Goal: Use online tool/utility: Utilize a website feature to perform a specific function

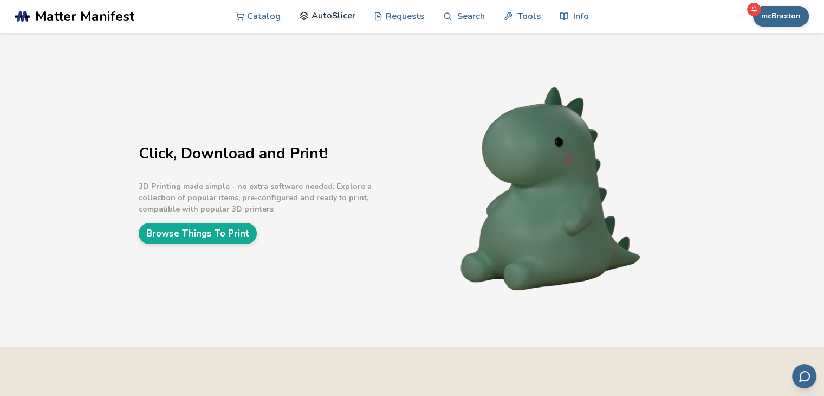
click at [312, 17] on link "AutoSlicer" at bounding box center [328, 15] width 56 height 33
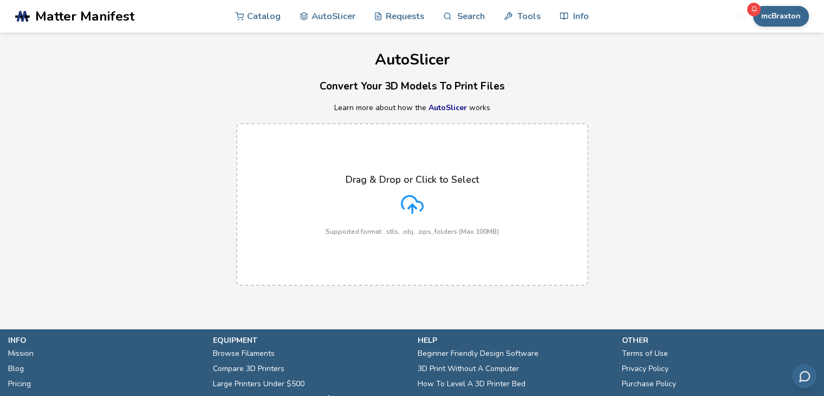
click at [374, 179] on p "Drag & Drop or Click to Select" at bounding box center [412, 179] width 133 height 11
click at [0, 0] on input "Drag & Drop or Click to Select Supported format: .stls, .obj, .zips, folders (M…" at bounding box center [0, 0] width 0 height 0
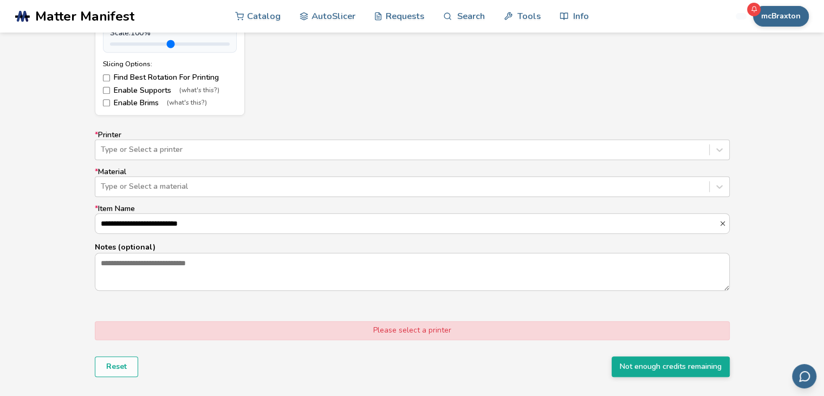
scroll to position [613, 0]
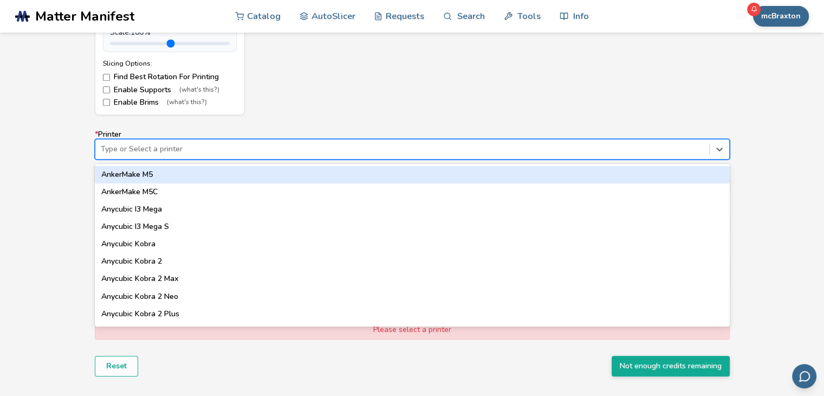
click at [137, 146] on div at bounding box center [402, 149] width 603 height 11
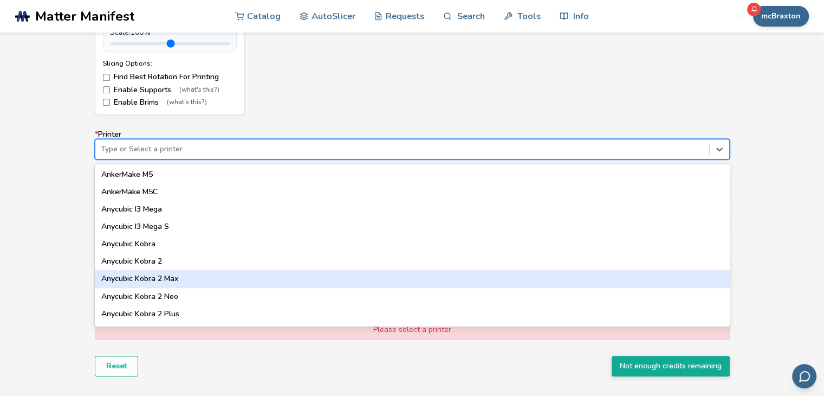
click at [157, 277] on div "Anycubic Kobra 2 Max" at bounding box center [412, 278] width 635 height 17
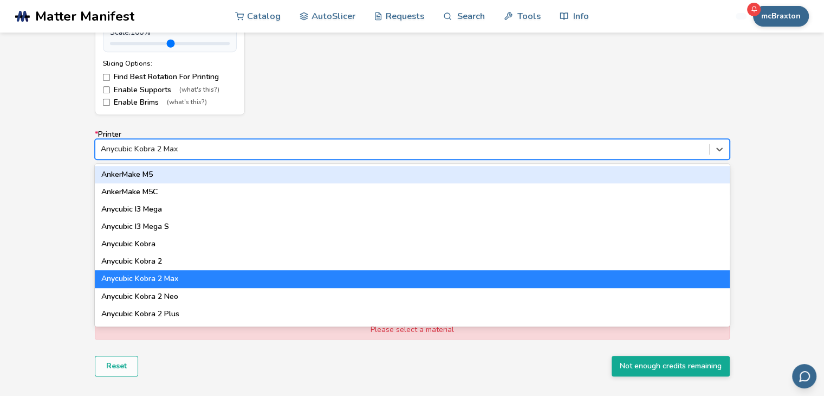
click at [164, 145] on div at bounding box center [402, 149] width 603 height 11
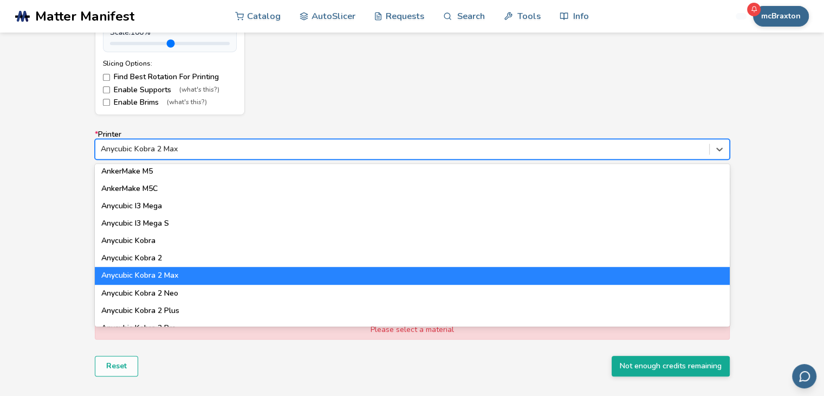
scroll to position [0, 0]
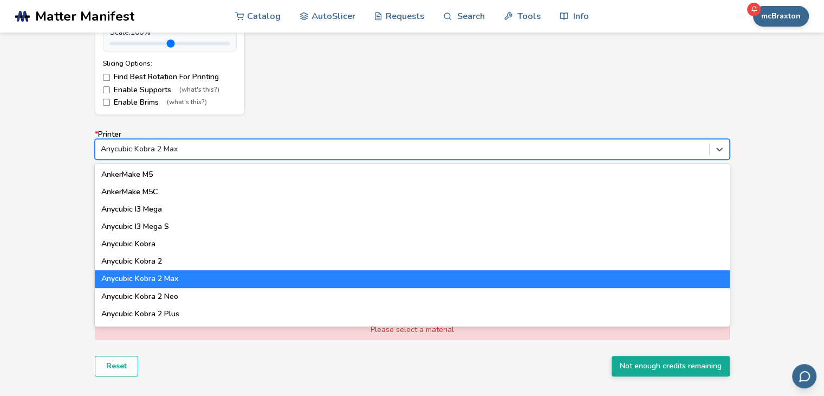
click at [156, 280] on div "Anycubic Kobra 2 Max" at bounding box center [412, 278] width 635 height 17
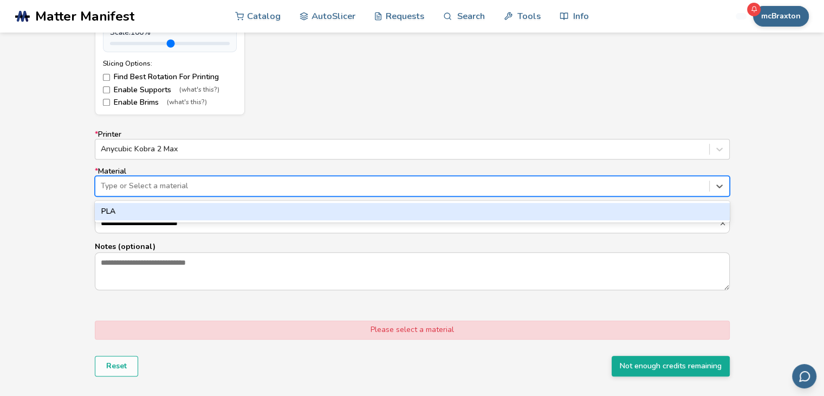
click at [151, 187] on div at bounding box center [402, 185] width 603 height 11
click at [134, 211] on div "PLA" at bounding box center [412, 211] width 635 height 17
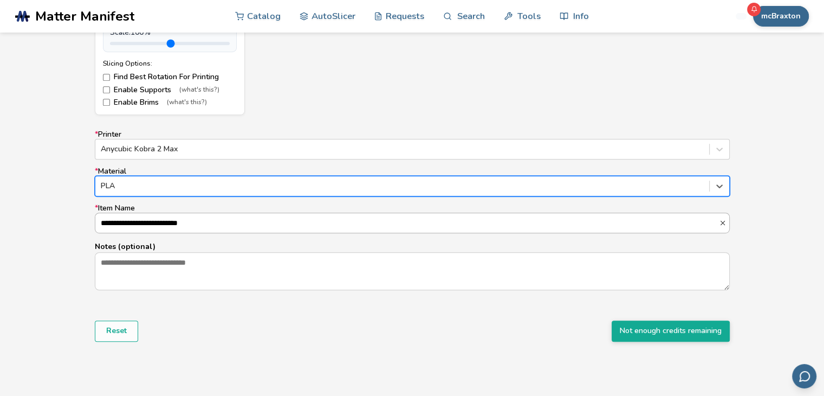
click at [160, 224] on input "**********" at bounding box center [407, 223] width 624 height 20
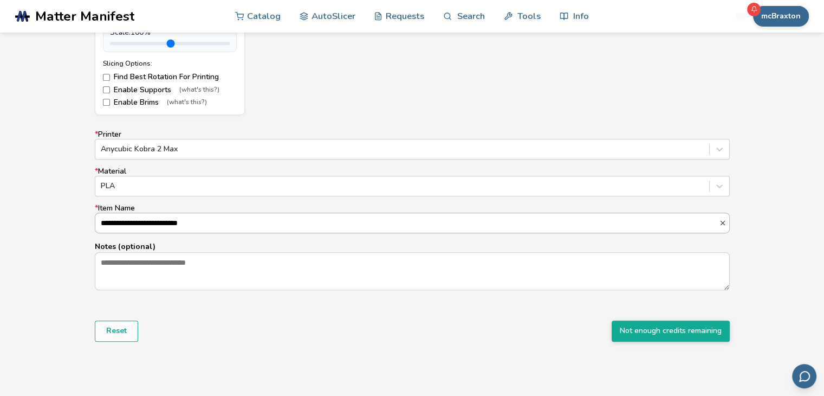
click at [160, 224] on input "**********" at bounding box center [407, 223] width 624 height 20
type input "*********"
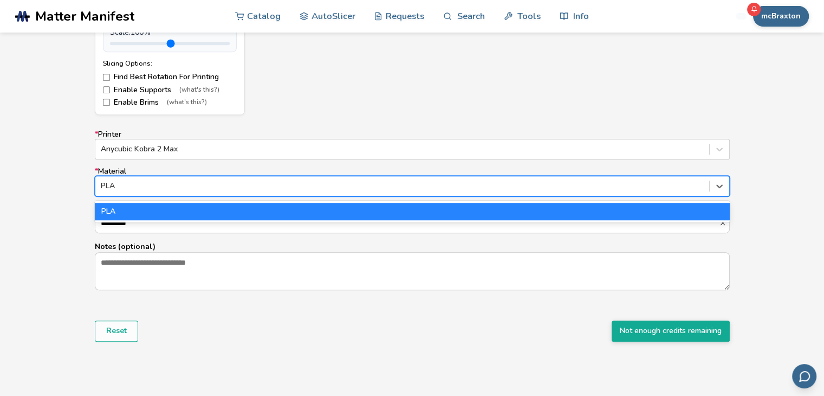
click at [418, 187] on div at bounding box center [402, 185] width 603 height 11
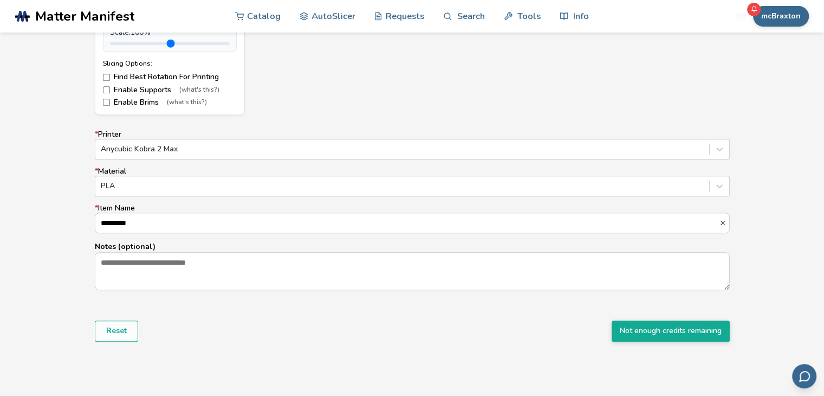
click at [804, 226] on div "Model Controls: Click and drag to rotate • Scroll to zoom • Right click and dra…" at bounding box center [412, 79] width 824 height 607
click at [617, 328] on button "Not enough credits remaining" at bounding box center [671, 330] width 118 height 21
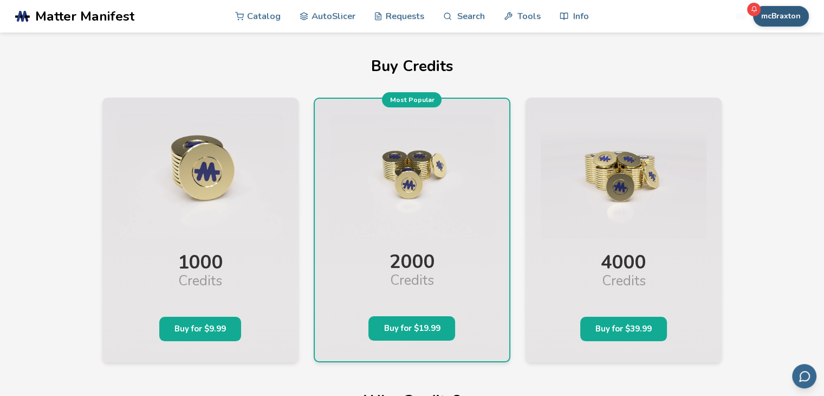
click at [773, 8] on button "mcBraxton" at bounding box center [781, 16] width 56 height 21
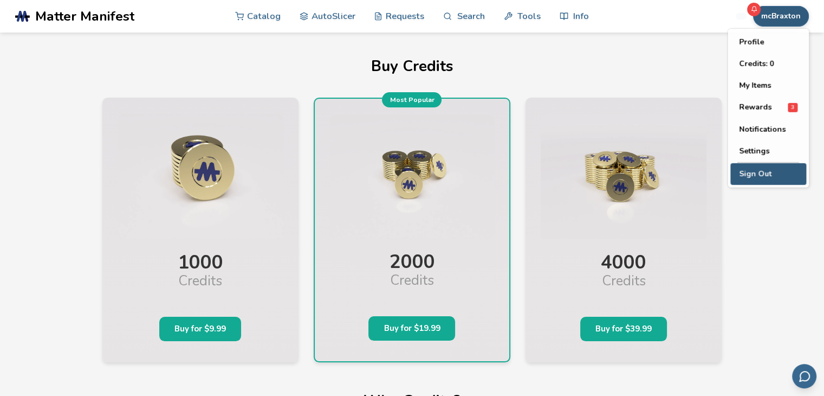
click at [749, 169] on button "Sign Out" at bounding box center [768, 174] width 76 height 22
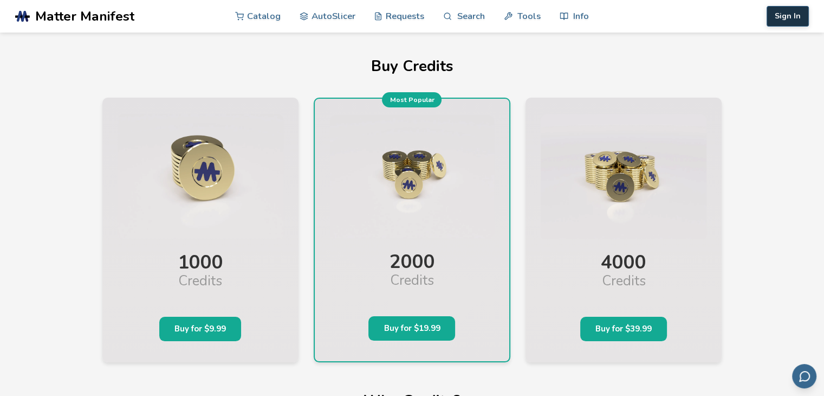
click at [771, 16] on button "Sign In" at bounding box center [788, 16] width 42 height 21
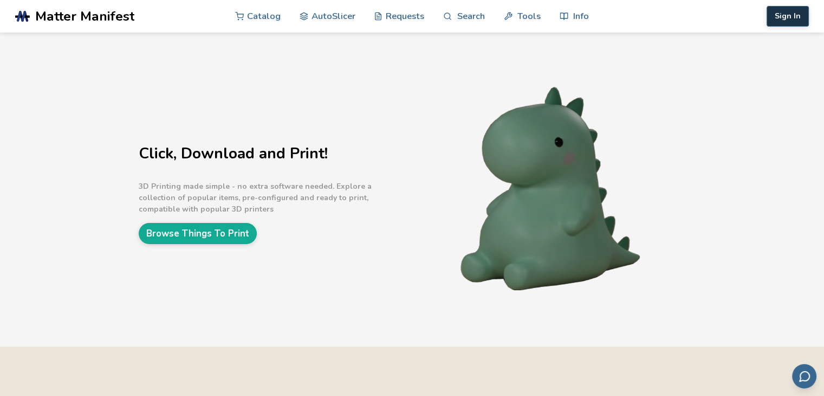
click at [781, 18] on button "Sign In" at bounding box center [788, 16] width 42 height 21
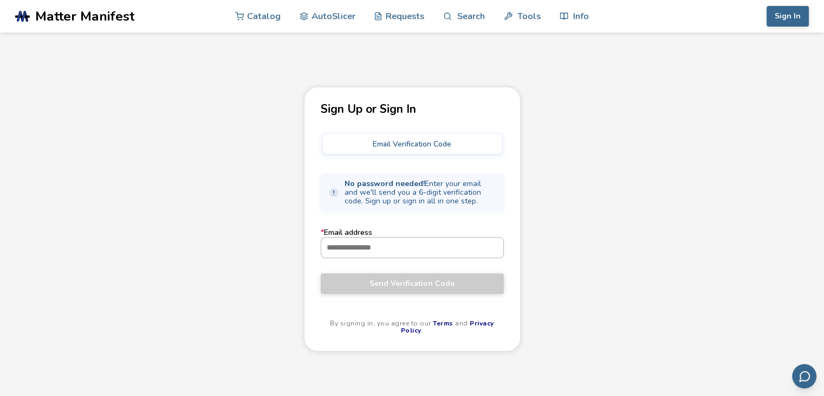
click at [398, 240] on input "* Email address" at bounding box center [412, 247] width 182 height 20
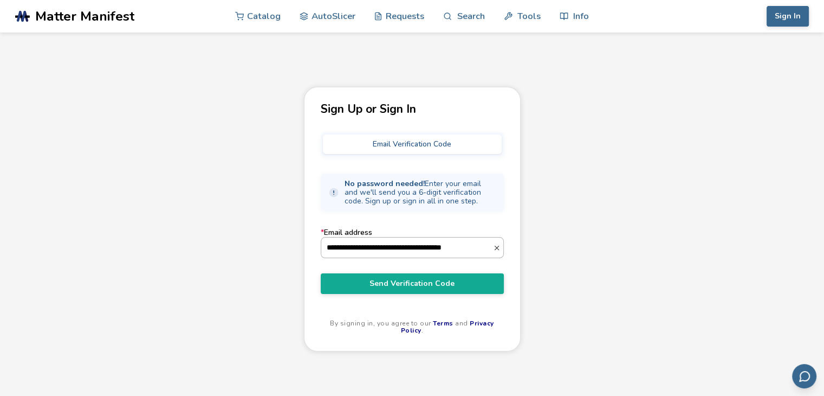
type input "**********"
click at [321, 273] on button "Send Verification Code" at bounding box center [412, 283] width 183 height 21
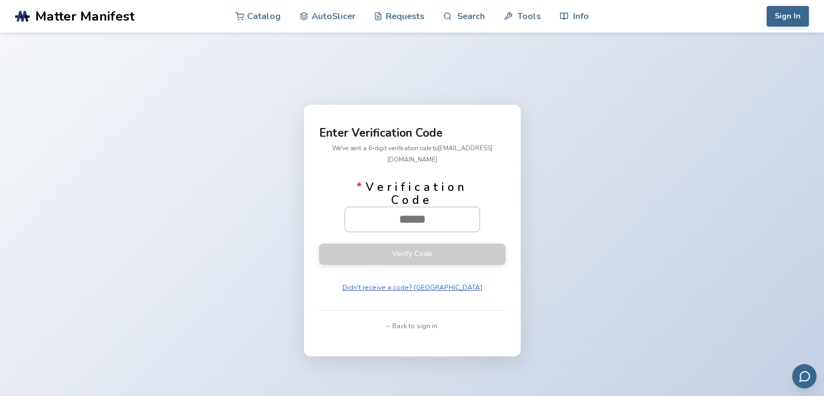
click at [438, 216] on input "* Verification Code" at bounding box center [412, 219] width 134 height 24
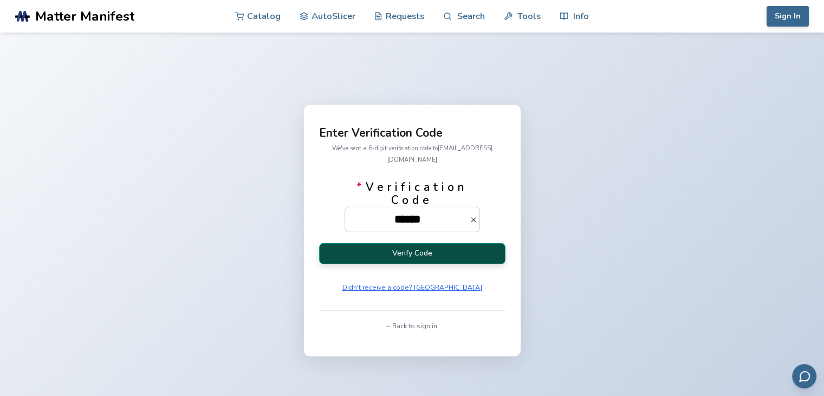
click at [428, 250] on button "Verify Code" at bounding box center [412, 253] width 186 height 21
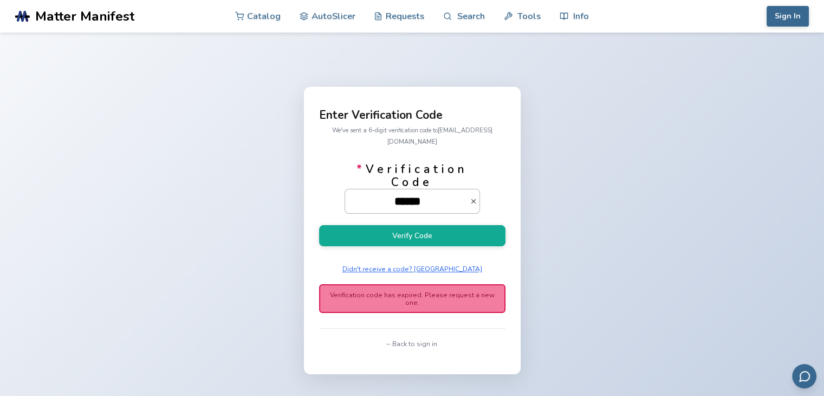
click at [455, 198] on input "******" at bounding box center [407, 201] width 125 height 24
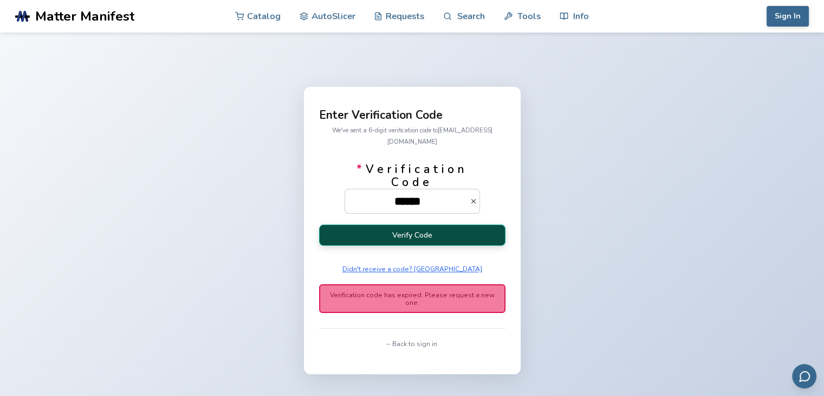
type input "******"
click at [434, 234] on button "Verify Code" at bounding box center [412, 234] width 186 height 21
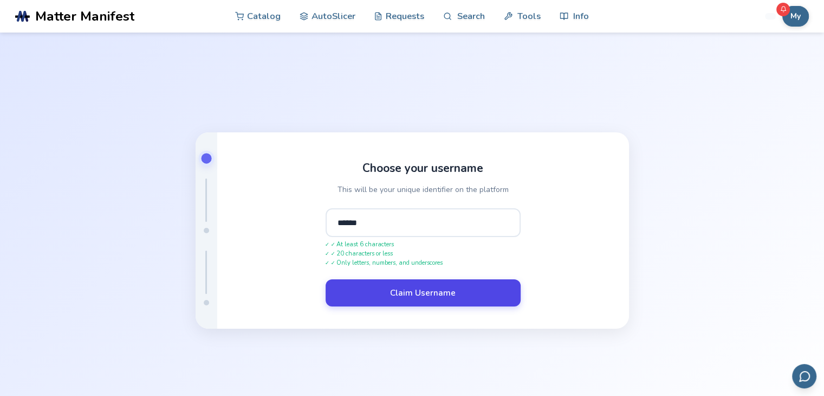
type input "******"
click at [420, 283] on button "Claim Username" at bounding box center [423, 292] width 195 height 27
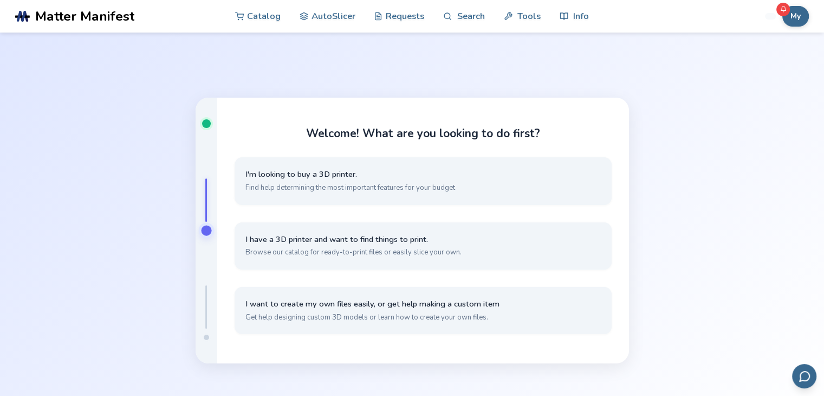
scroll to position [4, 0]
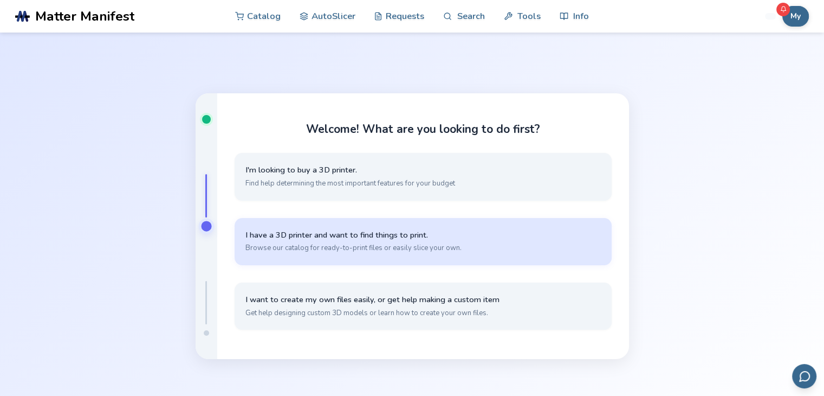
click at [334, 243] on span "Browse our catalog for ready-to-print files or easily slice your own." at bounding box center [422, 248] width 355 height 10
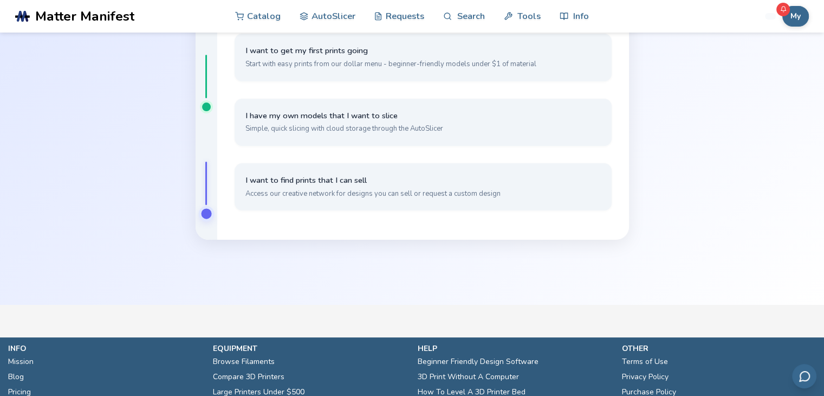
scroll to position [123, 0]
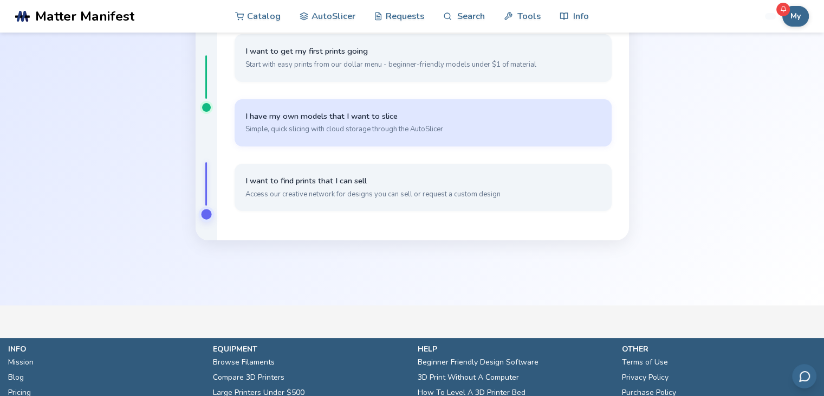
click at [394, 120] on span "I have my own models that I want to slice" at bounding box center [422, 116] width 355 height 10
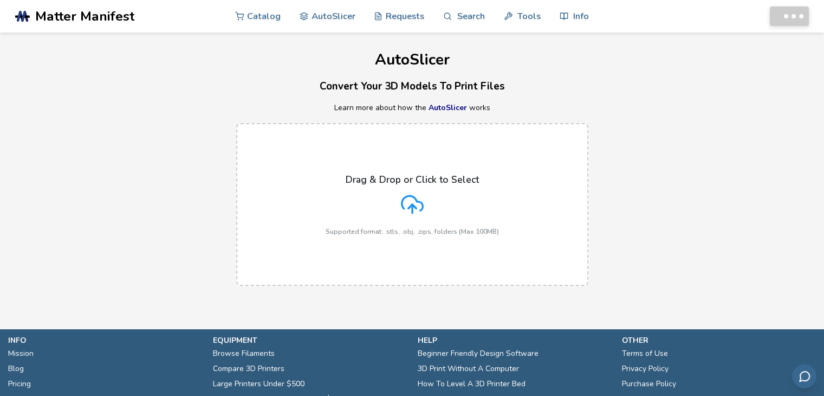
click at [408, 180] on p "Drag & Drop or Click to Select" at bounding box center [412, 179] width 133 height 11
click at [0, 0] on input "Drag & Drop or Click to Select Supported format: .stls, .obj, .zips, folders (M…" at bounding box center [0, 0] width 0 height 0
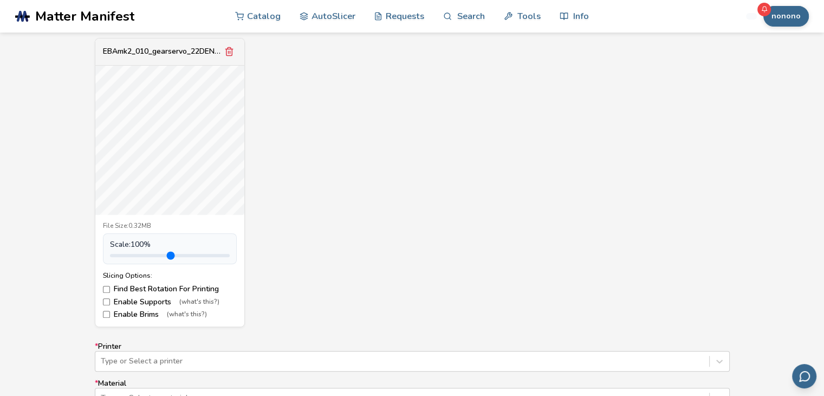
scroll to position [555, 0]
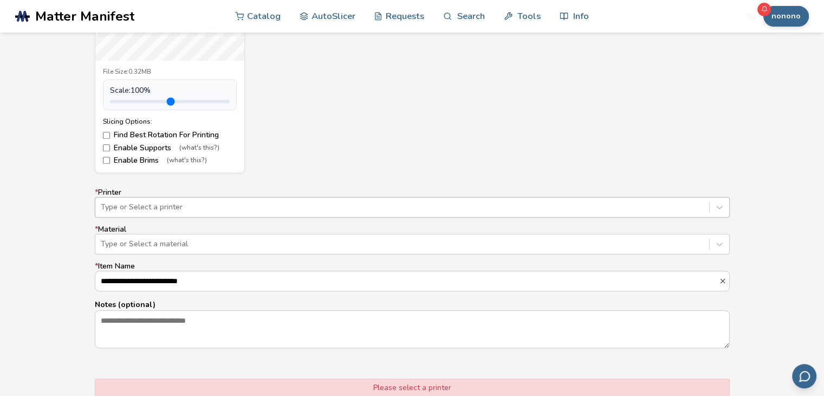
click at [157, 209] on div at bounding box center [402, 207] width 603 height 11
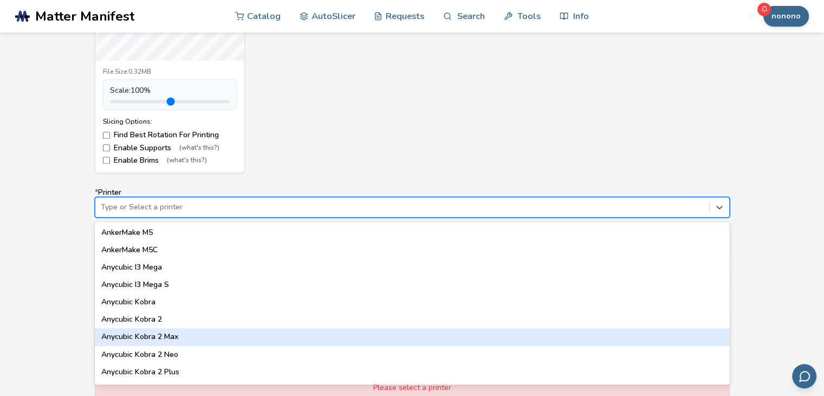
click at [154, 339] on div "Anycubic Kobra 2 Max" at bounding box center [412, 336] width 635 height 17
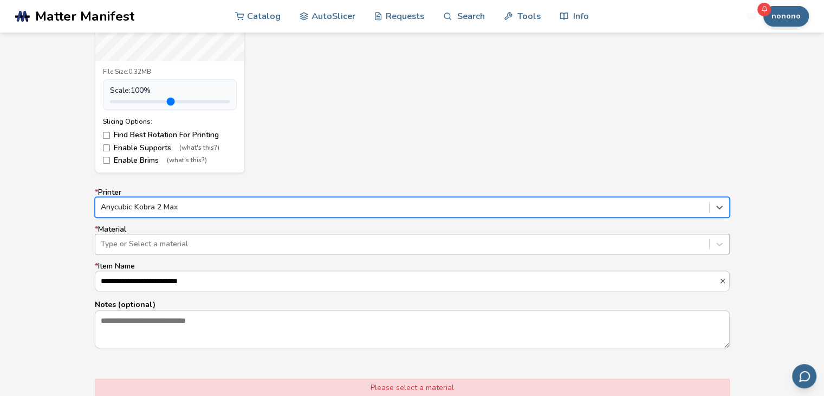
click at [160, 243] on div at bounding box center [402, 243] width 603 height 11
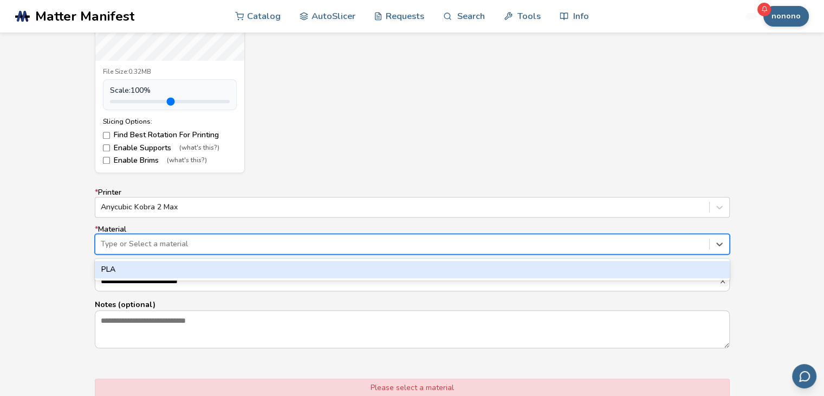
click at [154, 268] on div "PLA" at bounding box center [412, 269] width 635 height 17
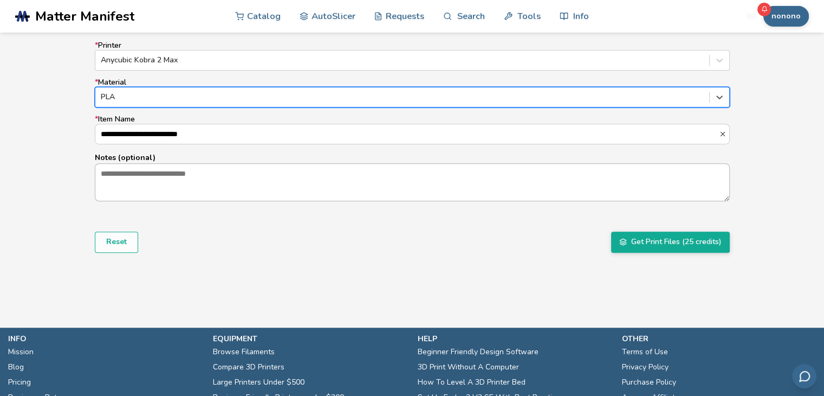
scroll to position [707, 0]
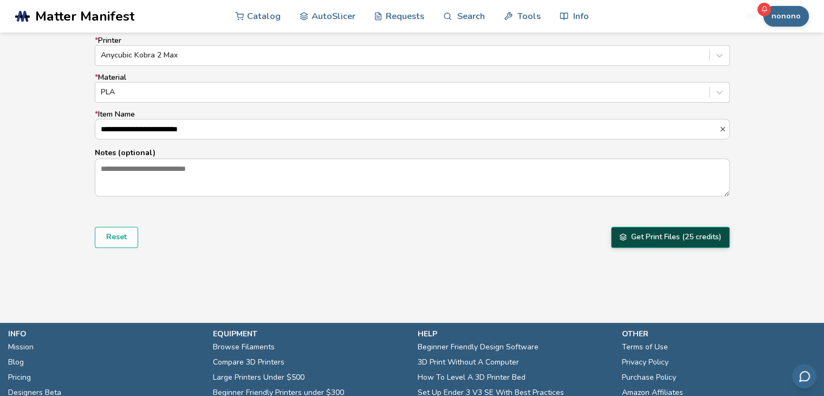
click at [657, 230] on button "Get Print Files (25 credits)" at bounding box center [670, 237] width 119 height 21
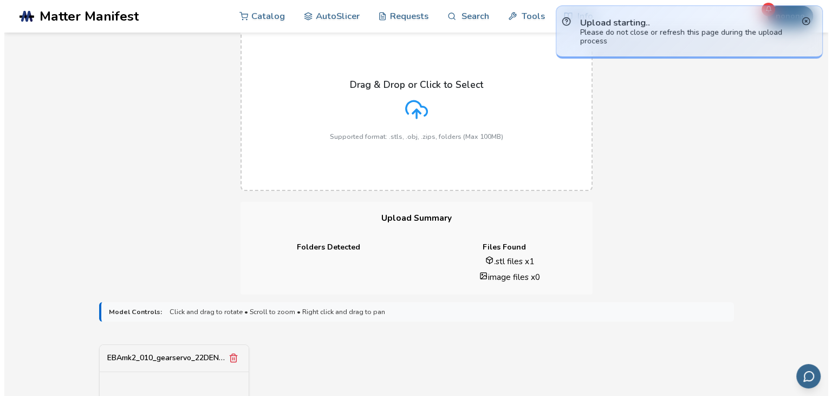
scroll to position [0, 0]
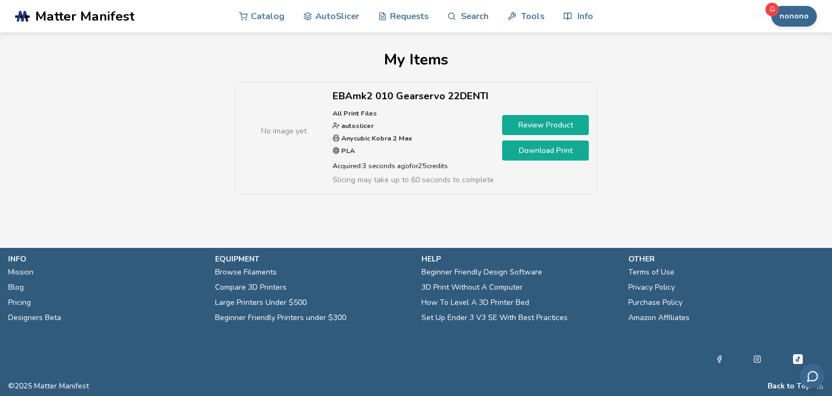
click at [520, 154] on link "Download Print" at bounding box center [545, 150] width 87 height 20
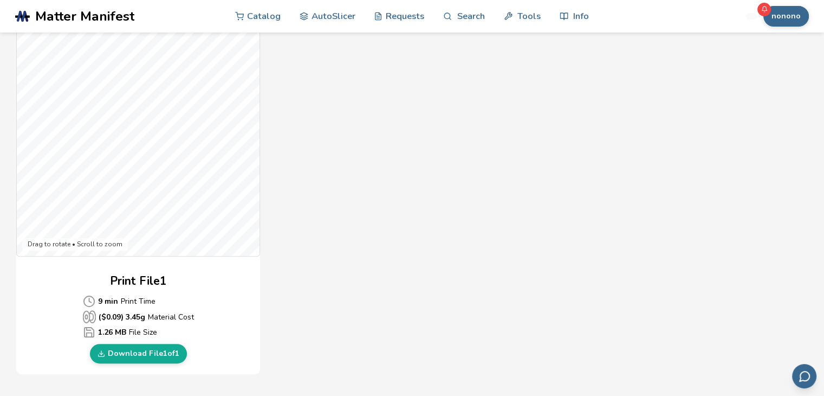
scroll to position [417, 0]
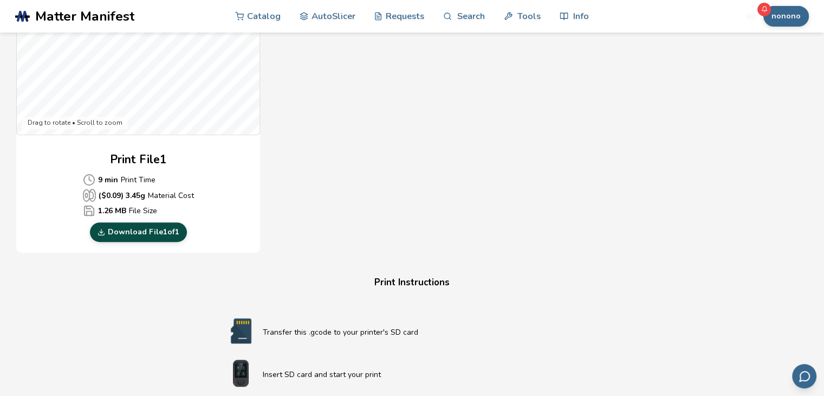
click at [158, 228] on link "Download File 1 of 1" at bounding box center [138, 232] width 97 height 20
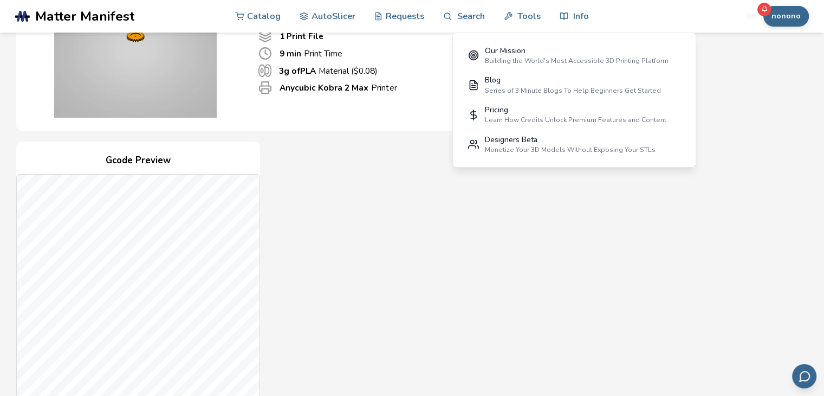
scroll to position [118, 0]
